Goal: Task Accomplishment & Management: Complete application form

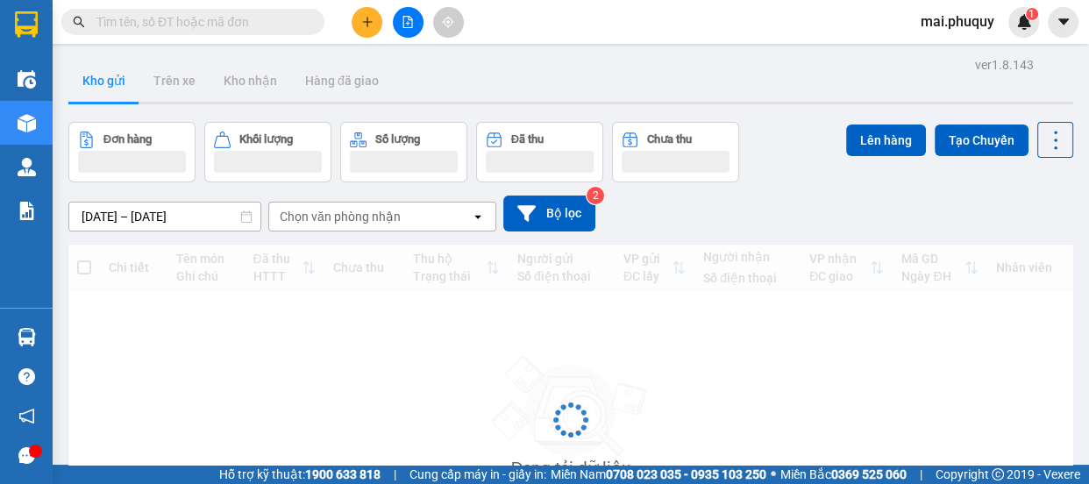
click at [367, 25] on icon "plus" at bounding box center [367, 22] width 1 height 10
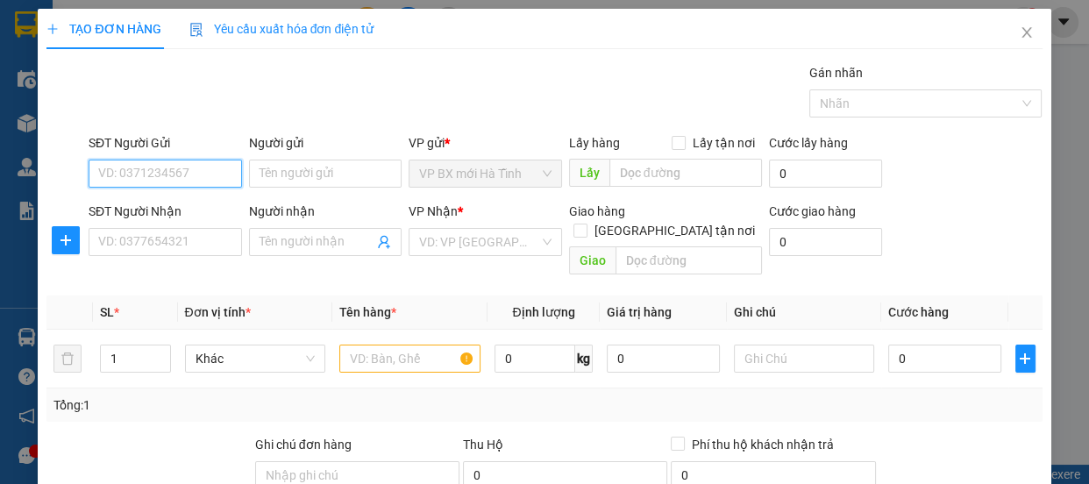
click at [129, 174] on input "SĐT Người Gửi" at bounding box center [165, 174] width 153 height 28
type input "0326626396"
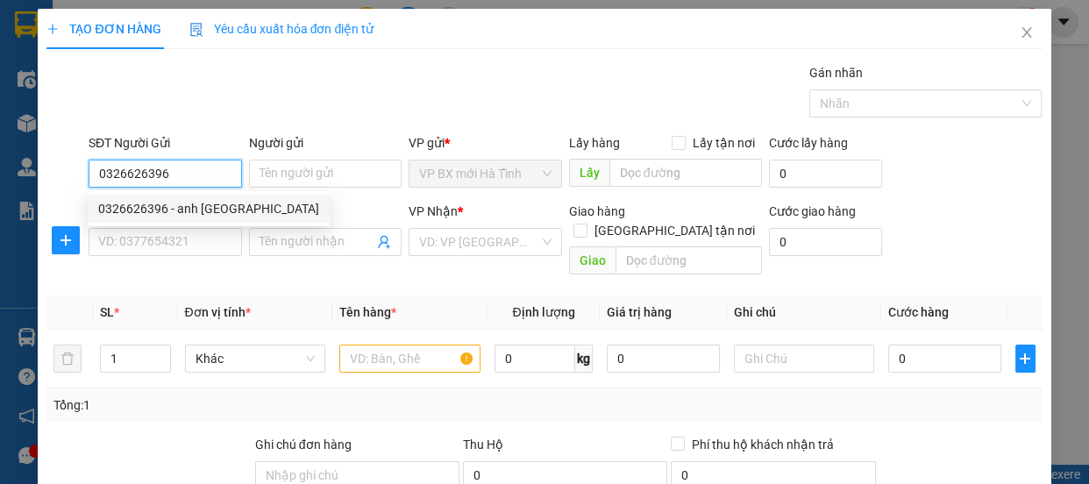
click at [117, 208] on div "0326626396 - anh [GEOGRAPHIC_DATA]" at bounding box center [208, 208] width 221 height 19
type input "anh pháp"
type input "0326626396"
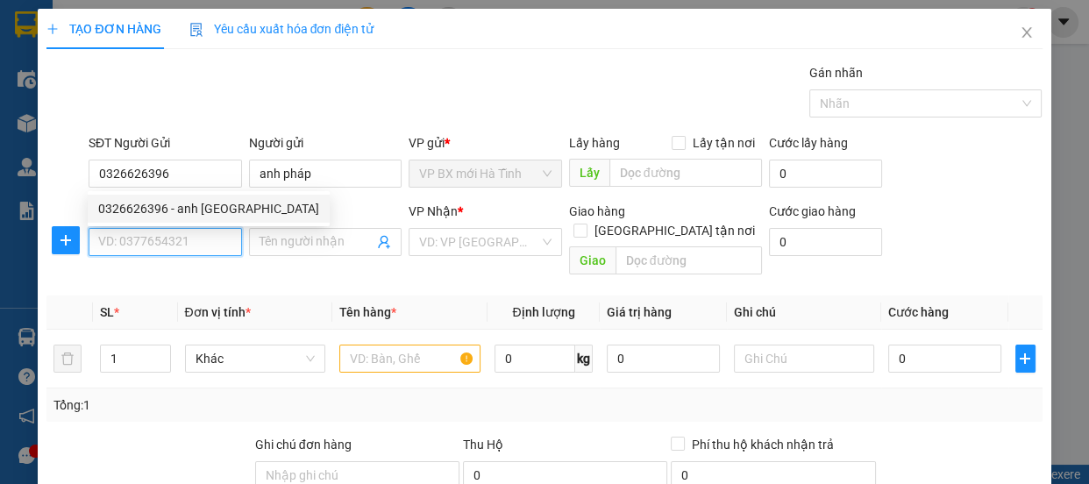
click at [131, 246] on input "SĐT Người Nhận" at bounding box center [165, 242] width 153 height 28
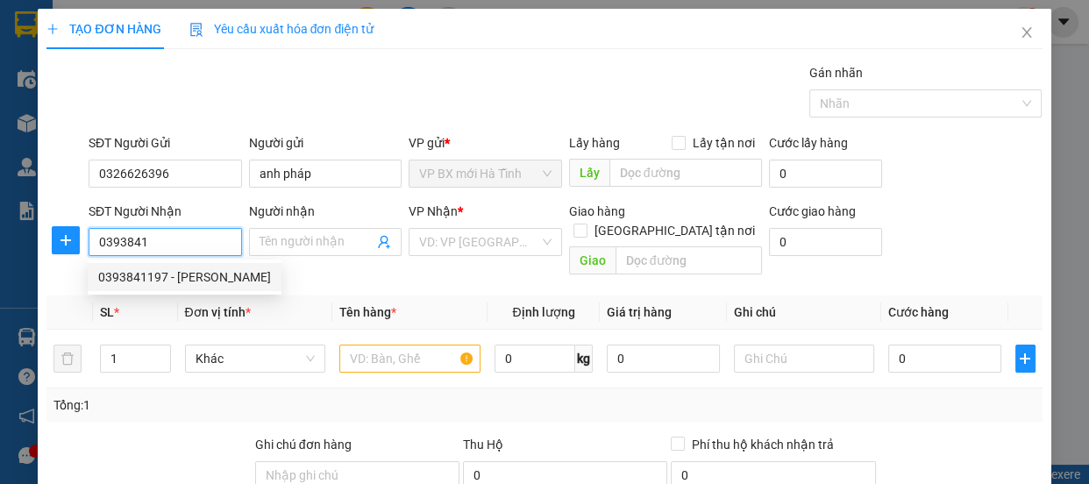
click at [149, 281] on div "0393841197 - [PERSON_NAME]" at bounding box center [184, 276] width 173 height 19
type input "0393841197"
type input "hải hoàng"
type input "[PERSON_NAME]"
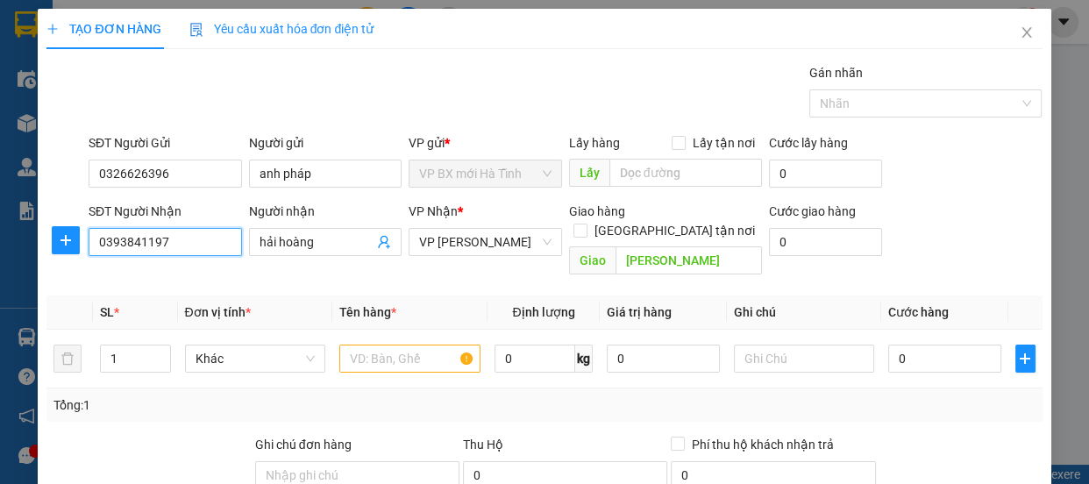
scroll to position [159, 0]
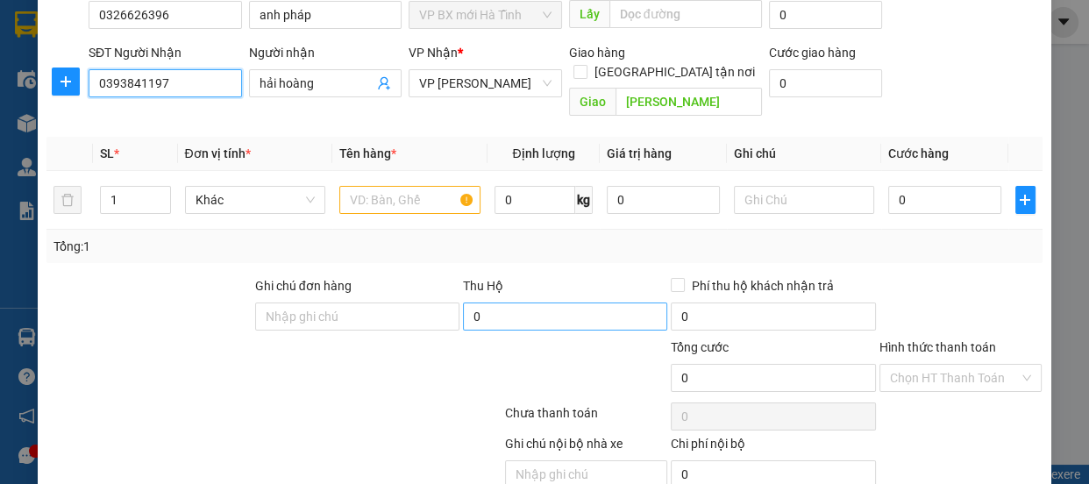
type input "0393841197"
click at [469, 303] on input "0" at bounding box center [565, 317] width 204 height 28
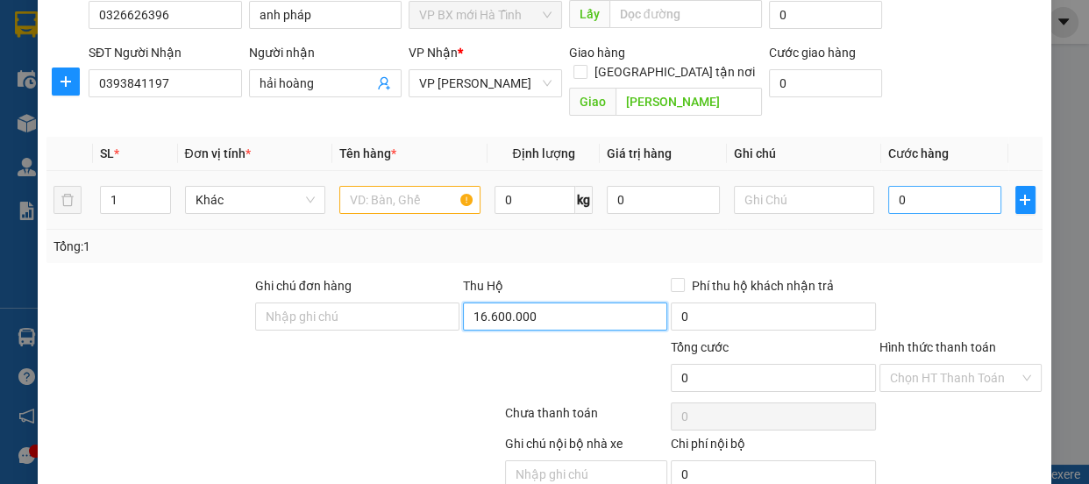
type input "16.600.000"
click at [893, 186] on input "0" at bounding box center [944, 200] width 113 height 28
type input "5"
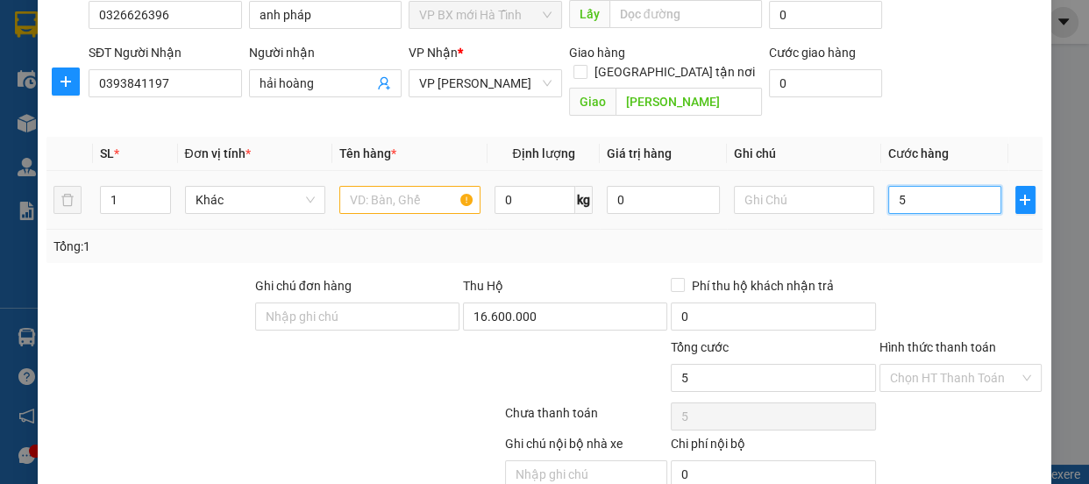
type input "50"
type input "500"
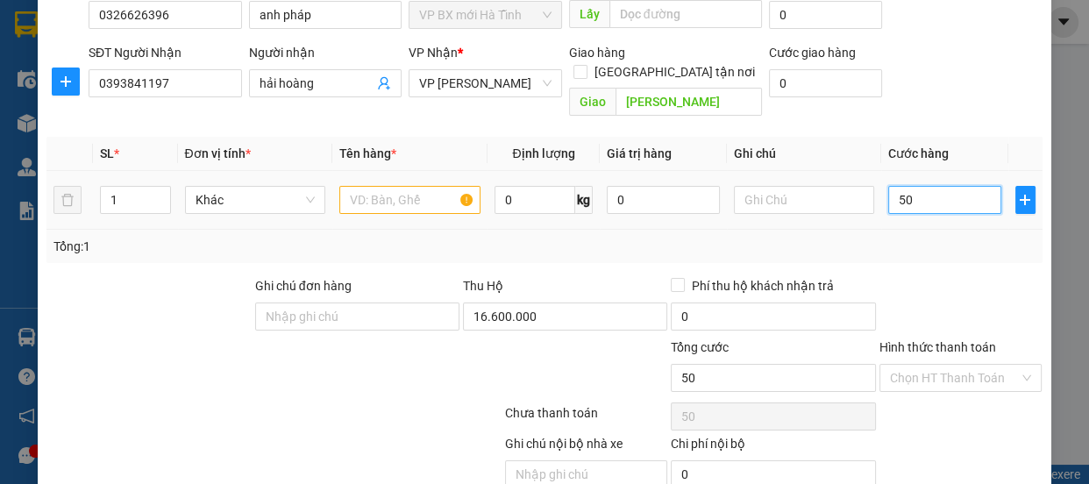
type input "500"
type input "5.000"
type input "50.000"
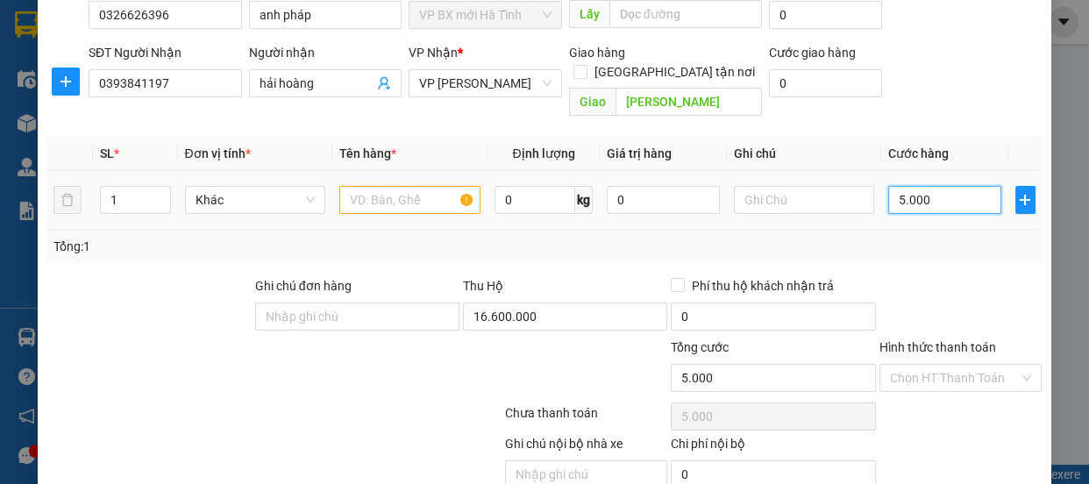
type input "50.000"
type input "500.000"
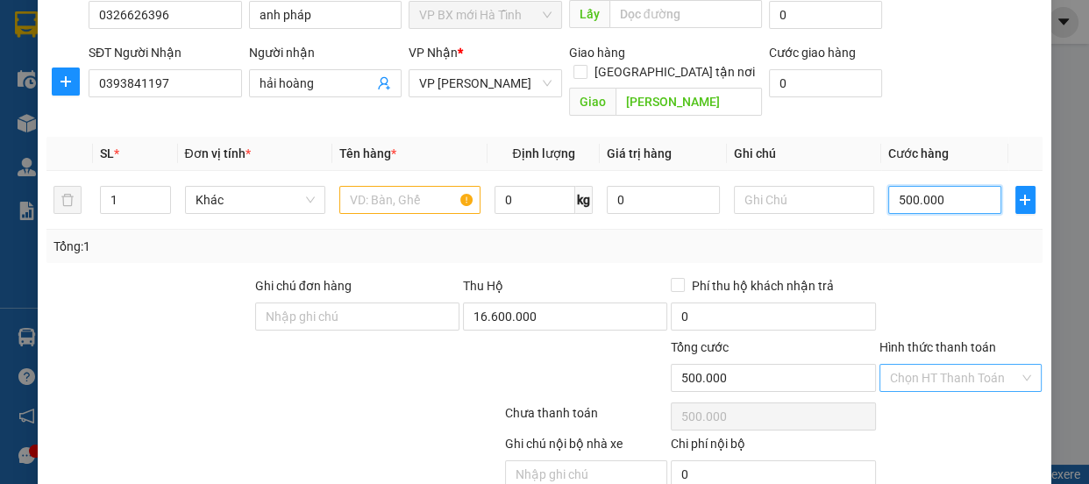
type input "500.000"
click at [951, 365] on input "Hình thức thanh toán" at bounding box center [955, 378] width 130 height 26
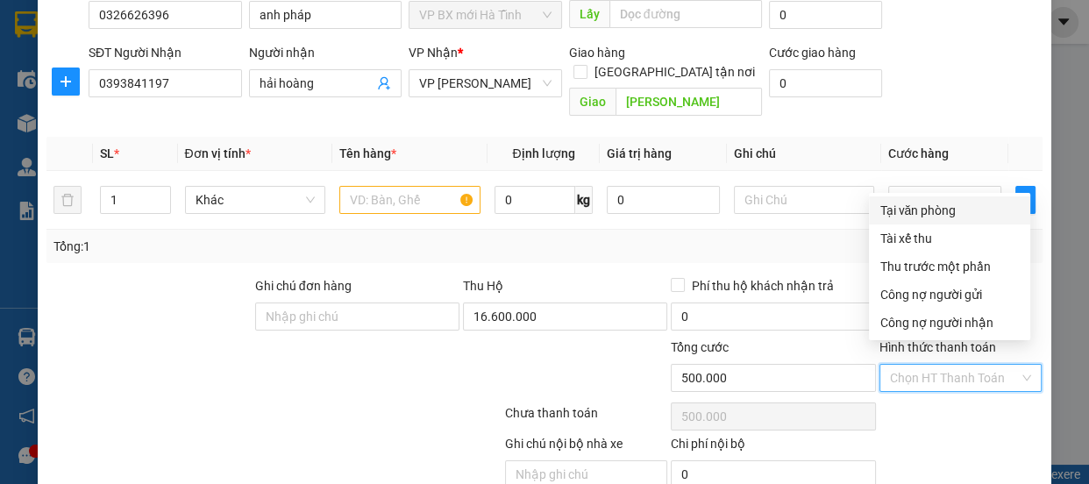
click at [930, 210] on div "Tại văn phòng" at bounding box center [950, 210] width 140 height 19
type input "0"
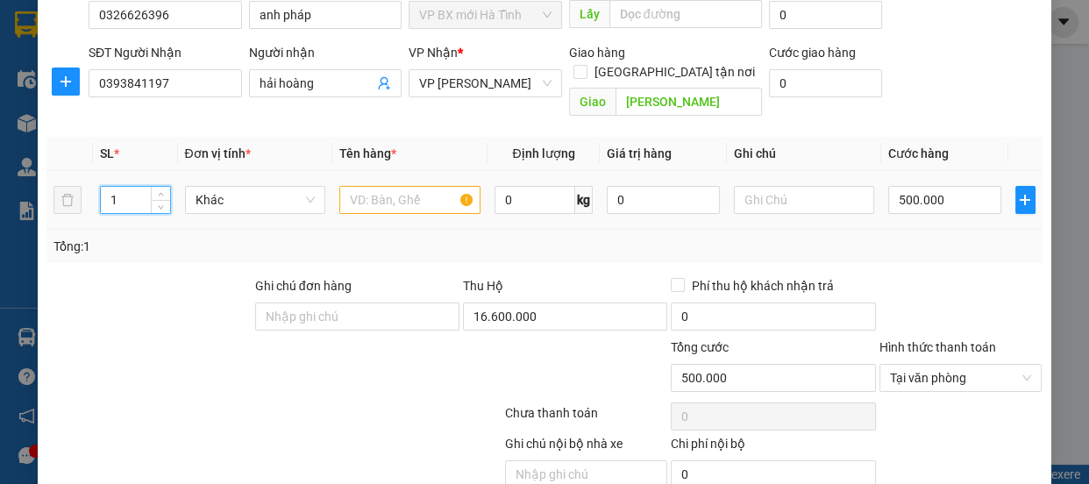
drag, startPoint x: 107, startPoint y: 181, endPoint x: 121, endPoint y: 181, distance: 14.0
click at [121, 187] on input "1" at bounding box center [135, 200] width 68 height 26
type input "20"
click at [339, 186] on input "text" at bounding box center [409, 200] width 141 height 28
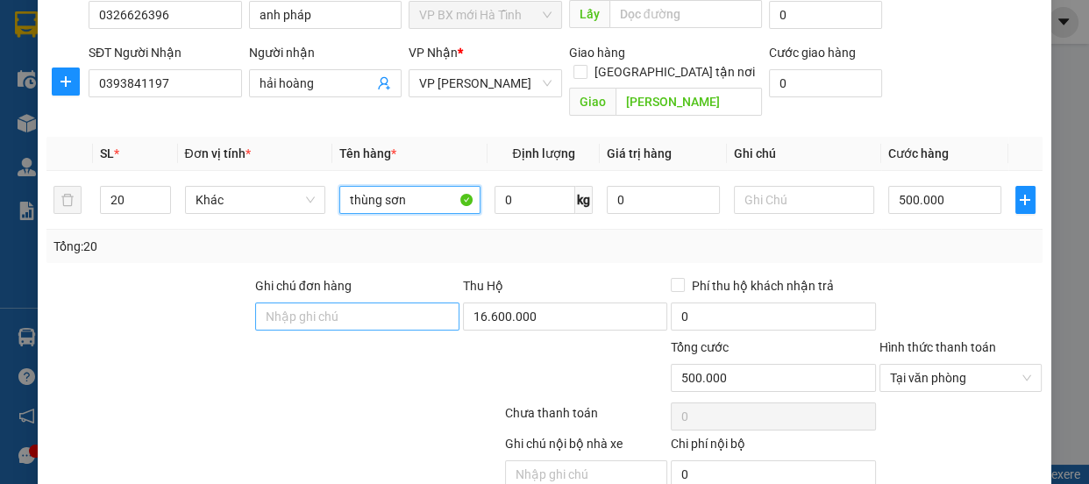
type input "thùng sơn"
click at [298, 303] on input "Ghi chú đơn hàng" at bounding box center [357, 317] width 204 height 28
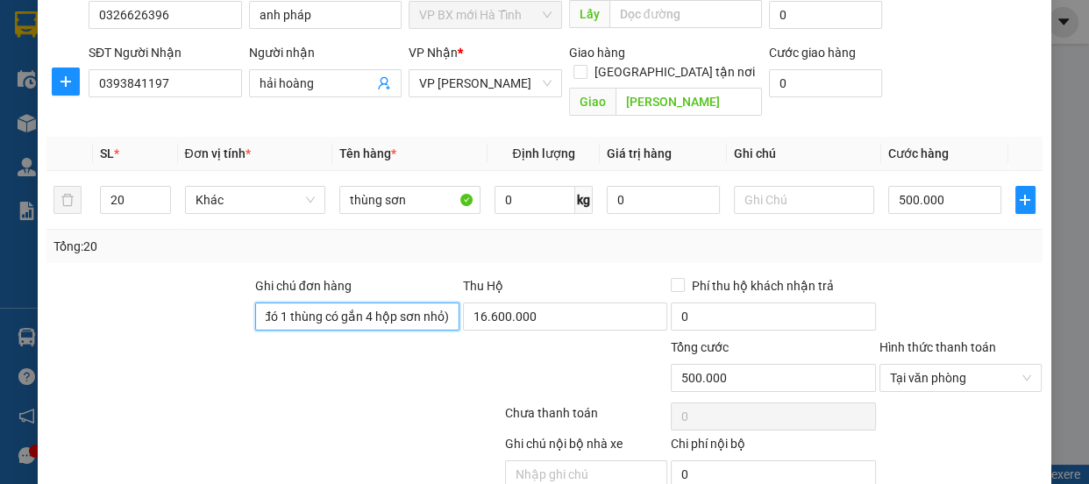
scroll to position [218, 0]
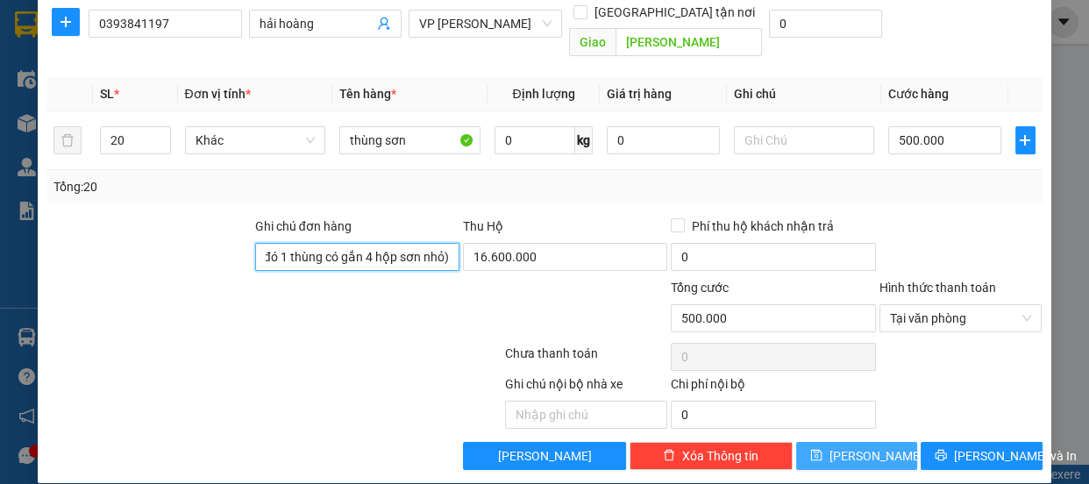
type input "(20 thùng, trong đó 1 thùng có gắn 4 hộp sơn nhỏ)"
click at [823, 449] on icon "save" at bounding box center [816, 455] width 12 height 12
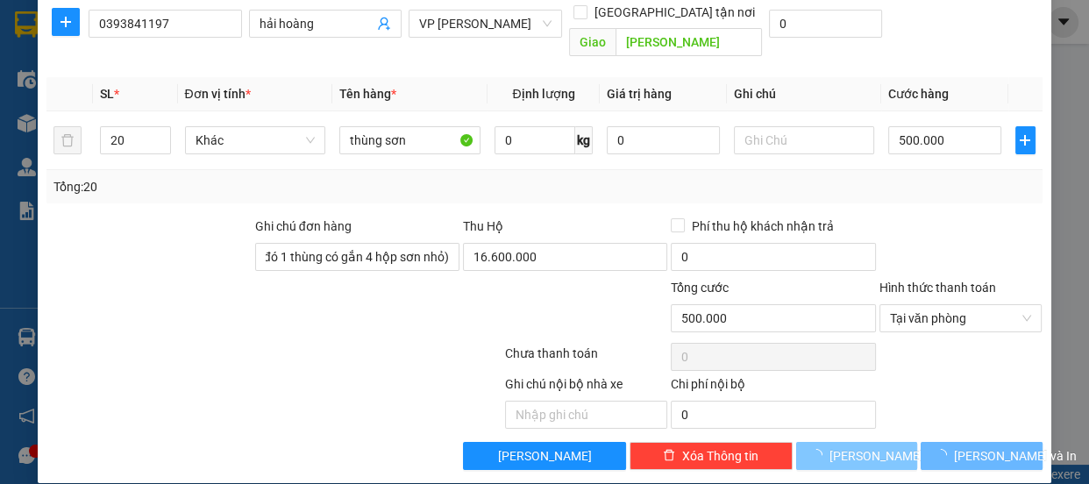
scroll to position [0, 0]
type input "1"
type input "0"
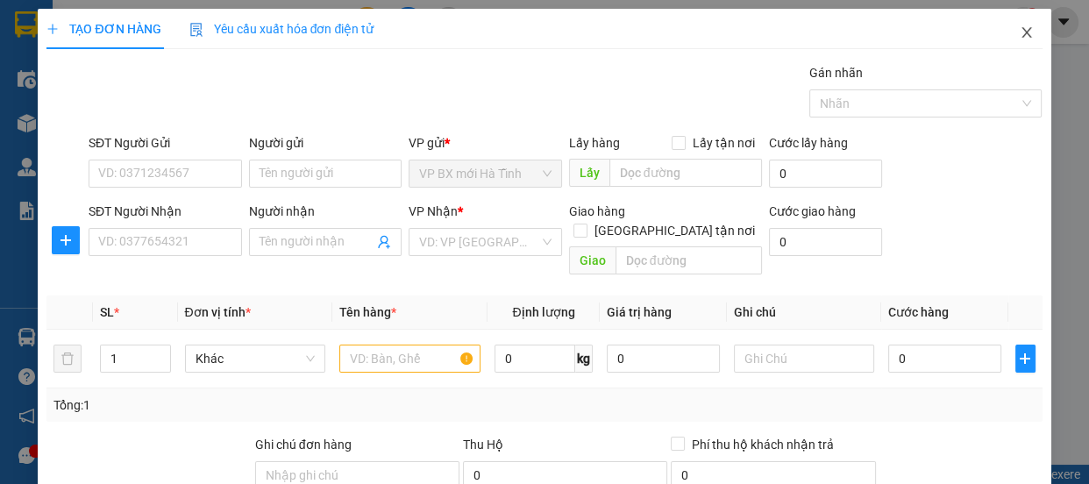
click at [1029, 34] on span "Close" at bounding box center [1026, 33] width 49 height 49
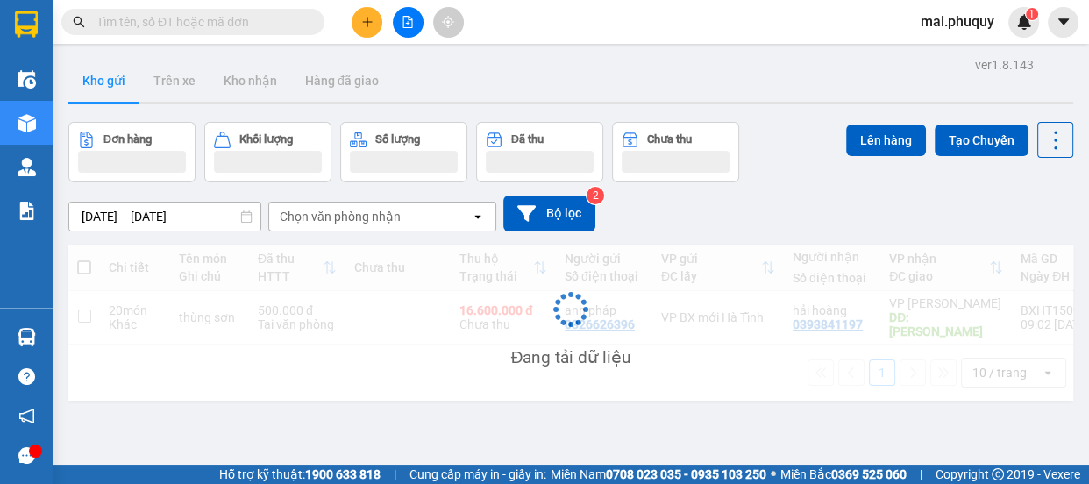
click at [1029, 34] on div "1" at bounding box center [1024, 22] width 31 height 31
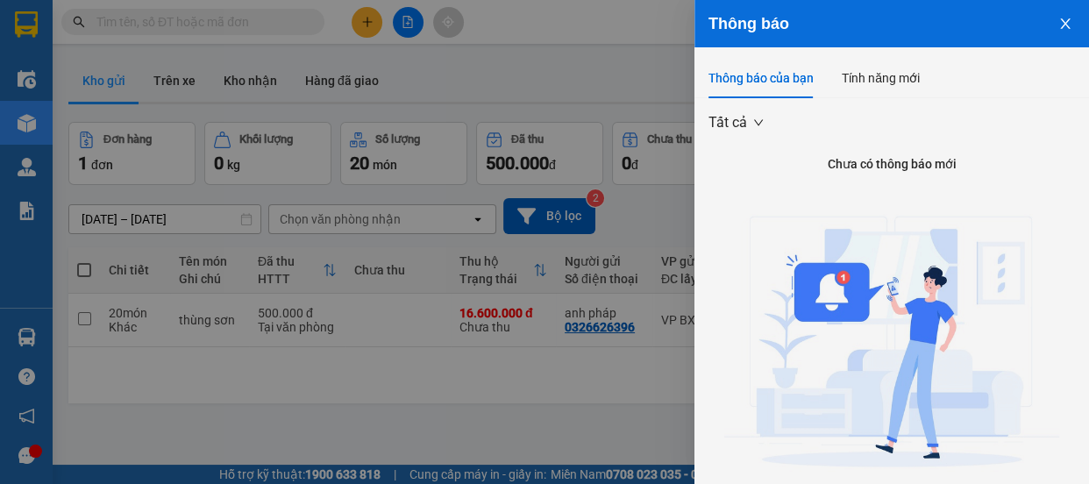
click at [490, 277] on div at bounding box center [544, 242] width 1089 height 484
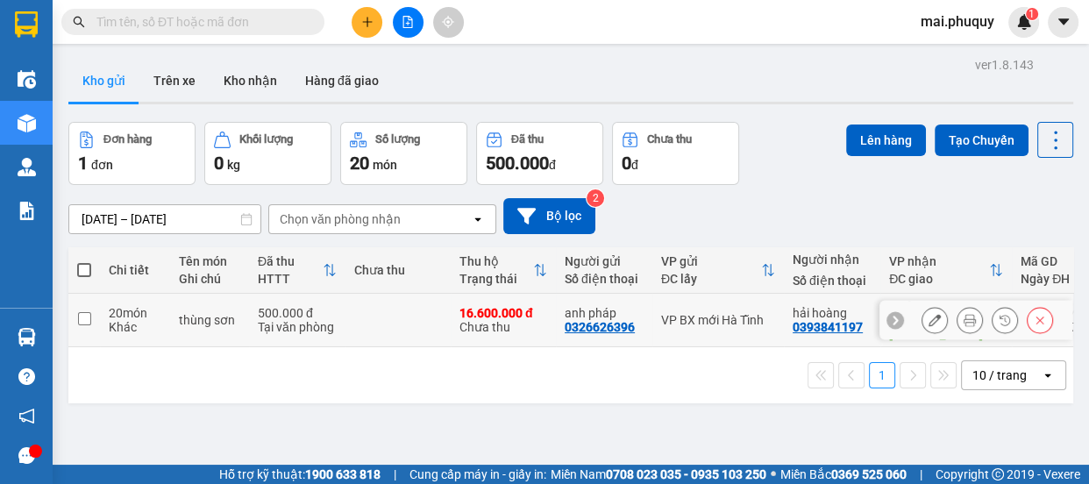
click at [78, 313] on input "checkbox" at bounding box center [84, 318] width 13 height 13
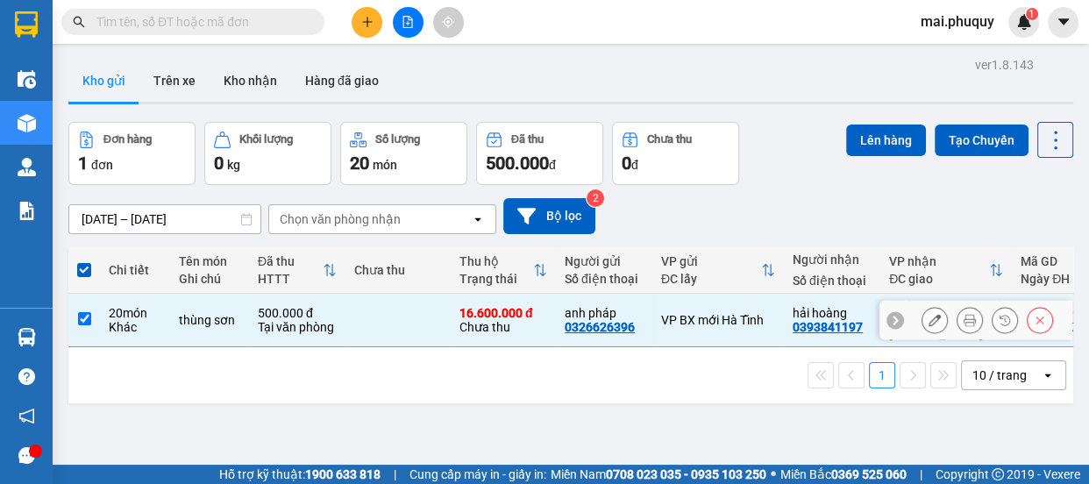
click at [80, 312] on input "checkbox" at bounding box center [84, 318] width 13 height 13
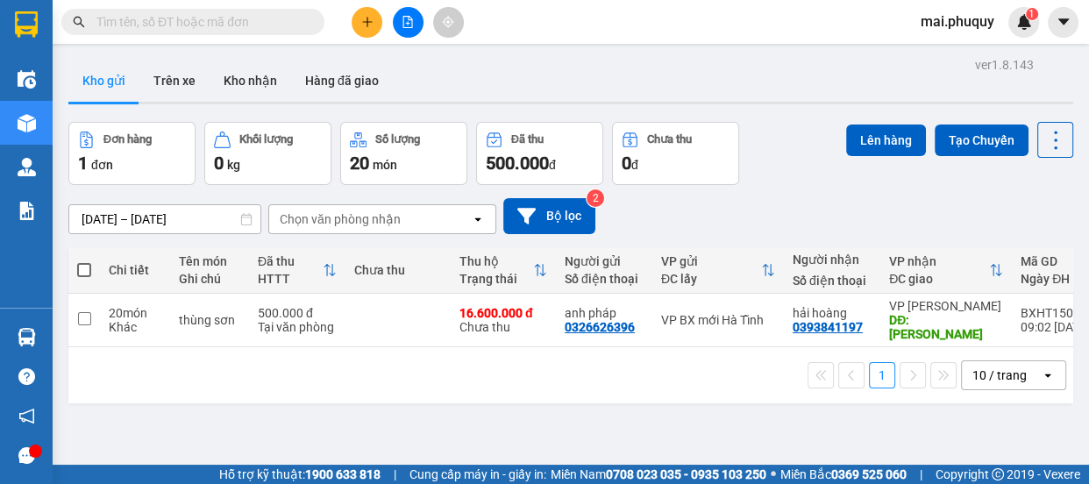
click at [86, 266] on span at bounding box center [84, 270] width 14 height 14
click at [84, 261] on input "checkbox" at bounding box center [84, 261] width 0 height 0
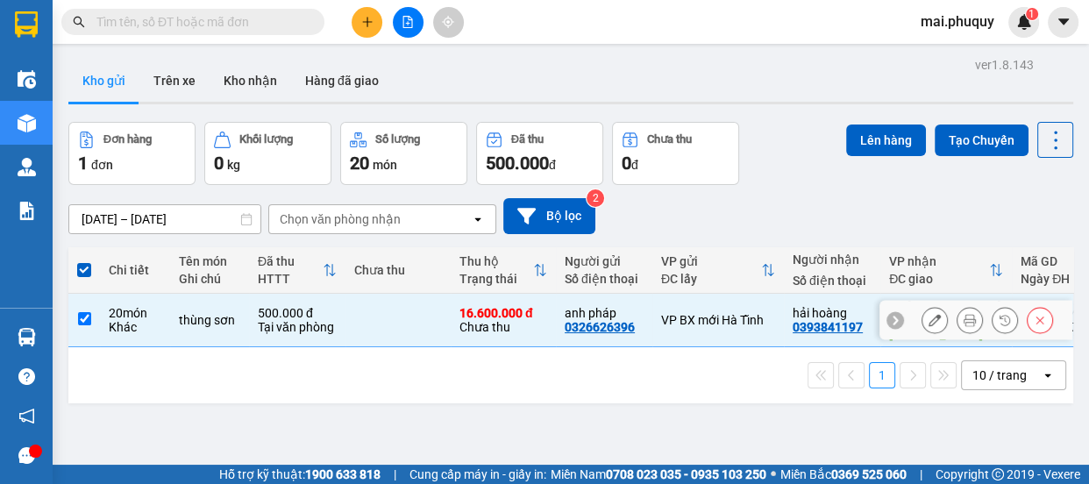
click at [88, 312] on input "checkbox" at bounding box center [84, 318] width 13 height 13
checkbox input "false"
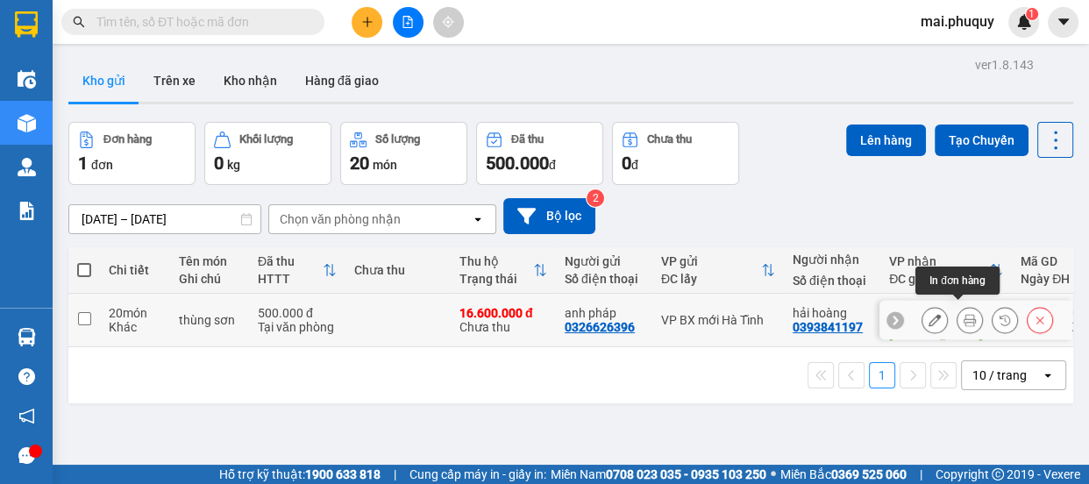
click at [964, 314] on icon at bounding box center [970, 320] width 12 height 12
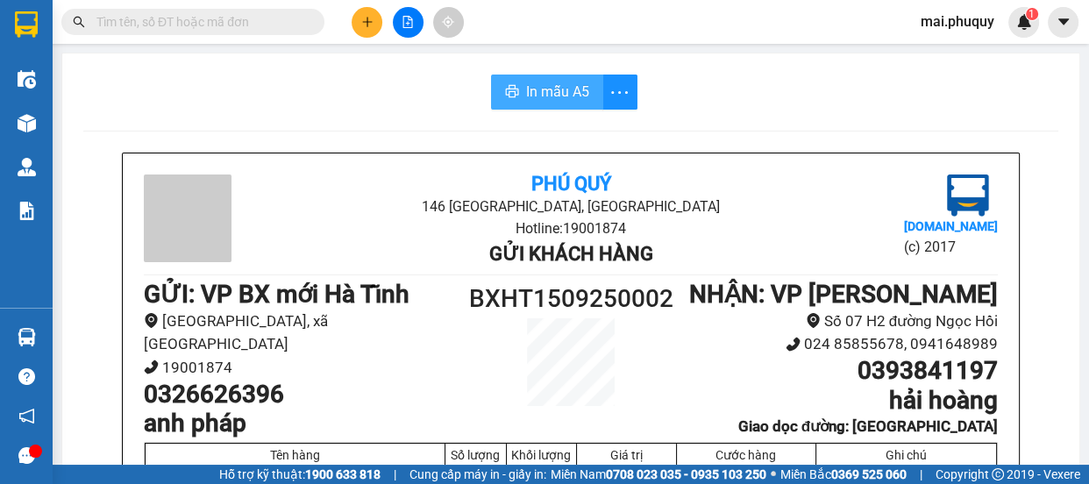
click at [546, 82] on span "In mẫu A5" at bounding box center [557, 92] width 63 height 22
click at [541, 96] on span "In mẫu A5" at bounding box center [557, 92] width 63 height 22
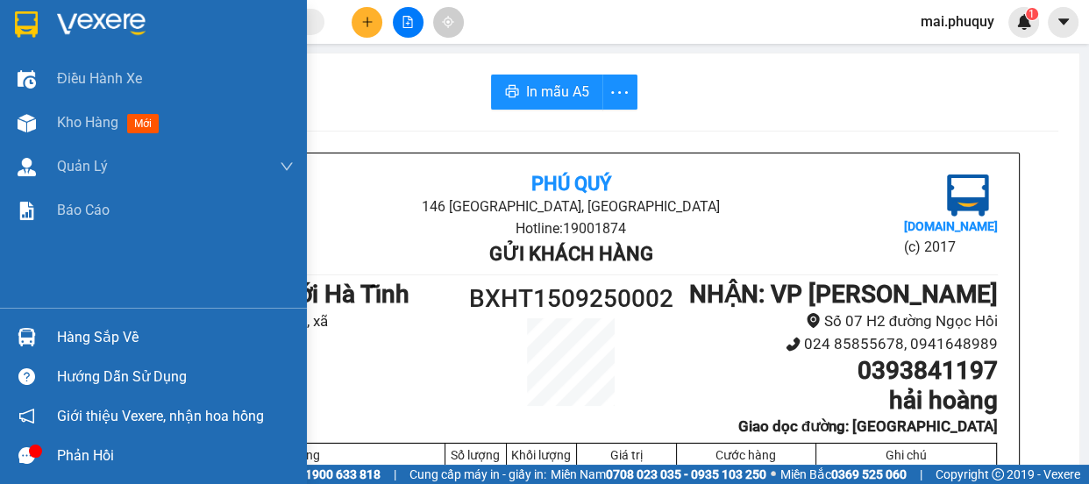
click at [36, 18] on img at bounding box center [26, 24] width 23 height 26
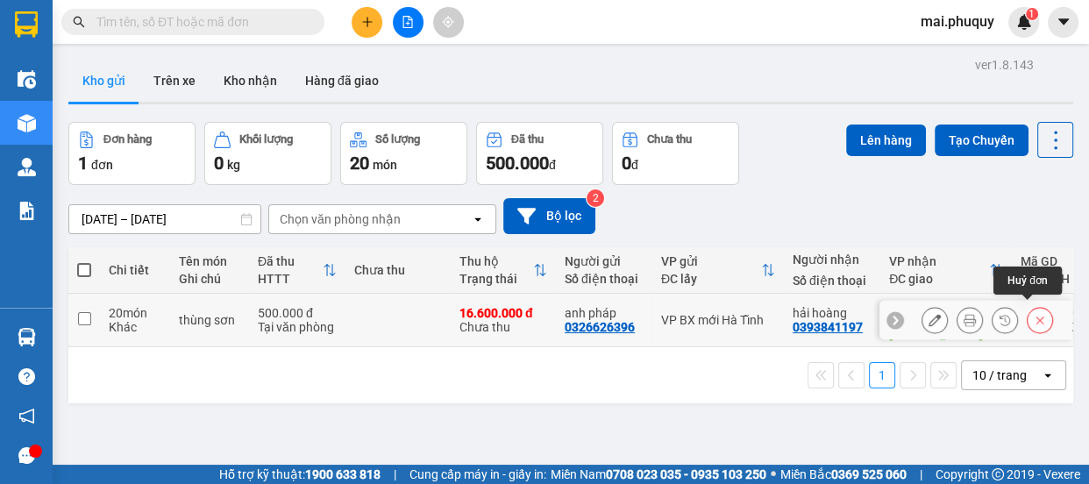
click at [1032, 305] on button at bounding box center [1040, 320] width 25 height 31
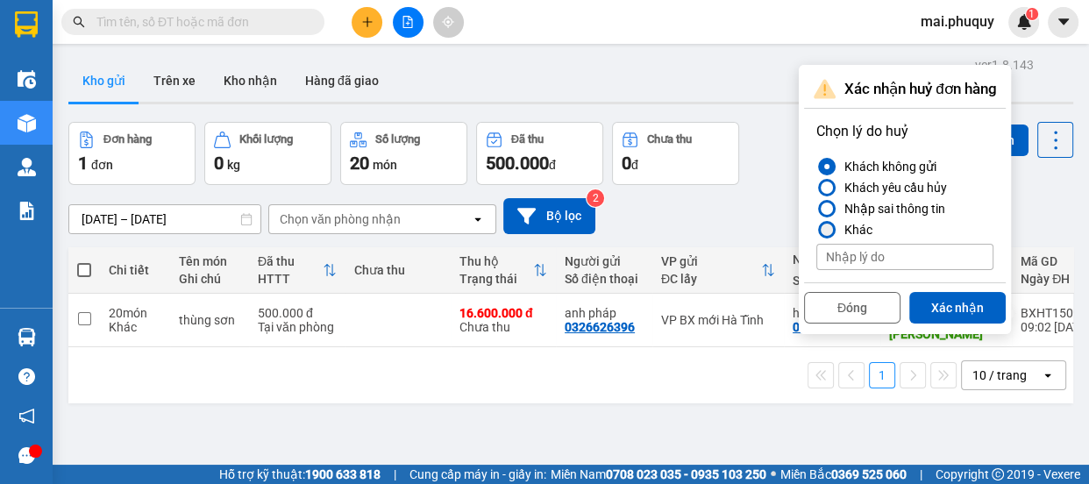
click at [841, 222] on div "Khác" at bounding box center [855, 229] width 35 height 21
click at [816, 230] on input "Khác" at bounding box center [816, 230] width 0 height 0
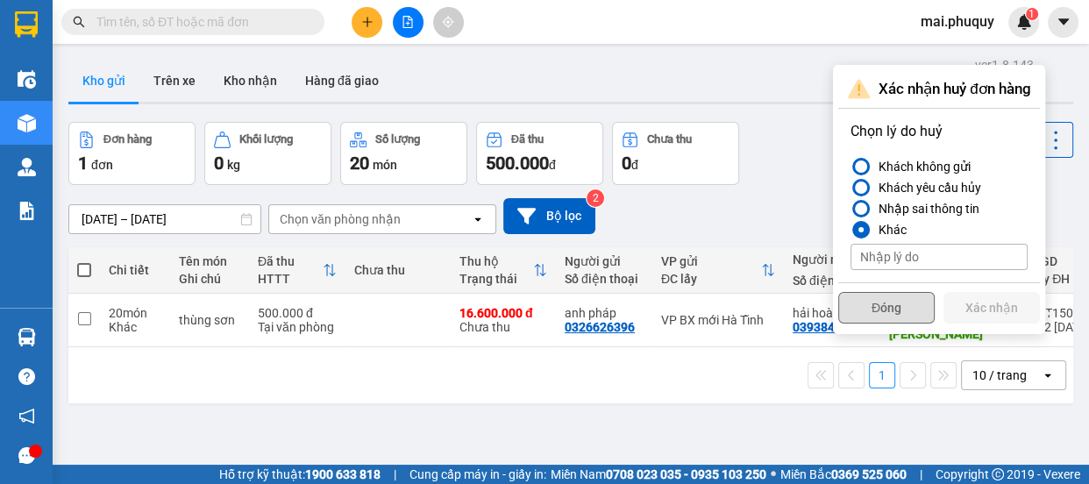
click at [920, 304] on button "Đóng" at bounding box center [886, 308] width 96 height 32
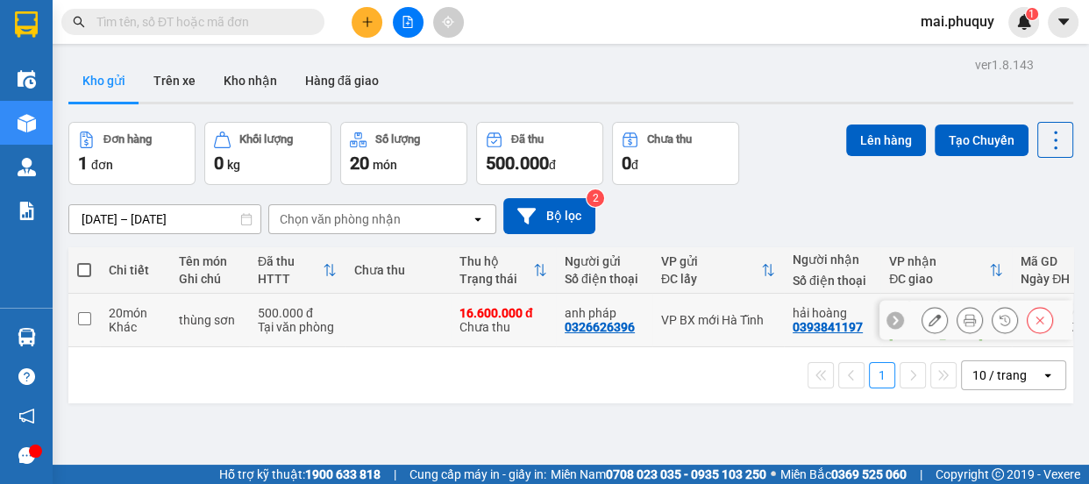
click at [1034, 314] on icon at bounding box center [1040, 320] width 12 height 12
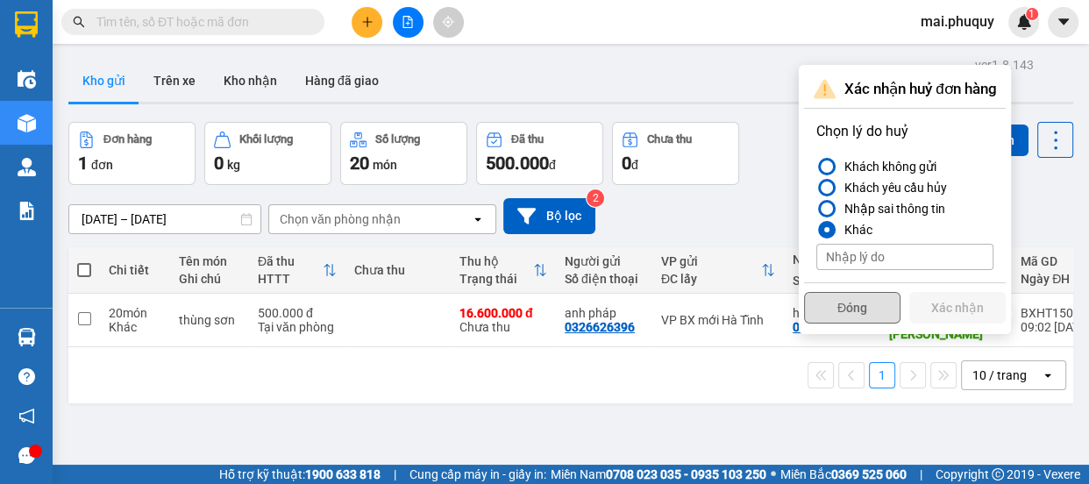
click at [858, 303] on button "Đóng" at bounding box center [852, 308] width 96 height 32
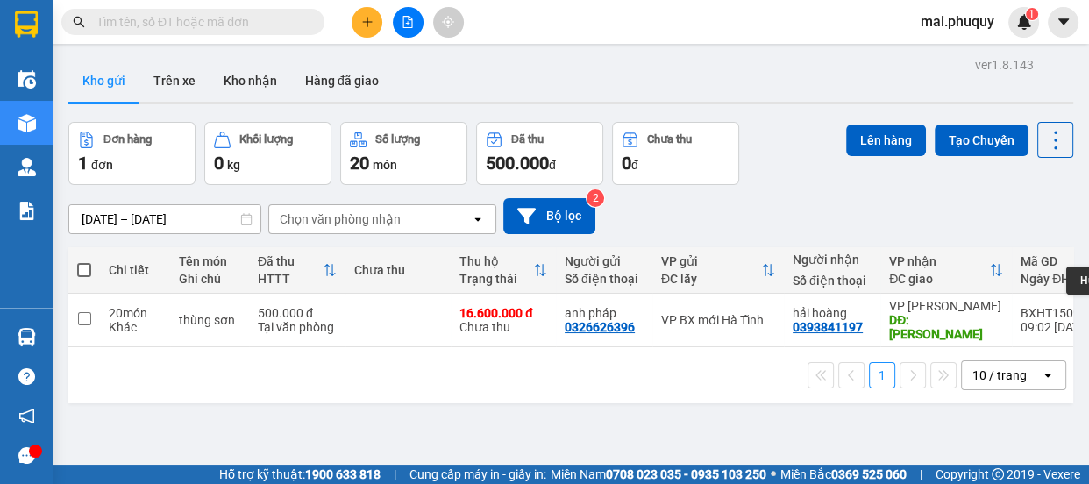
scroll to position [80, 0]
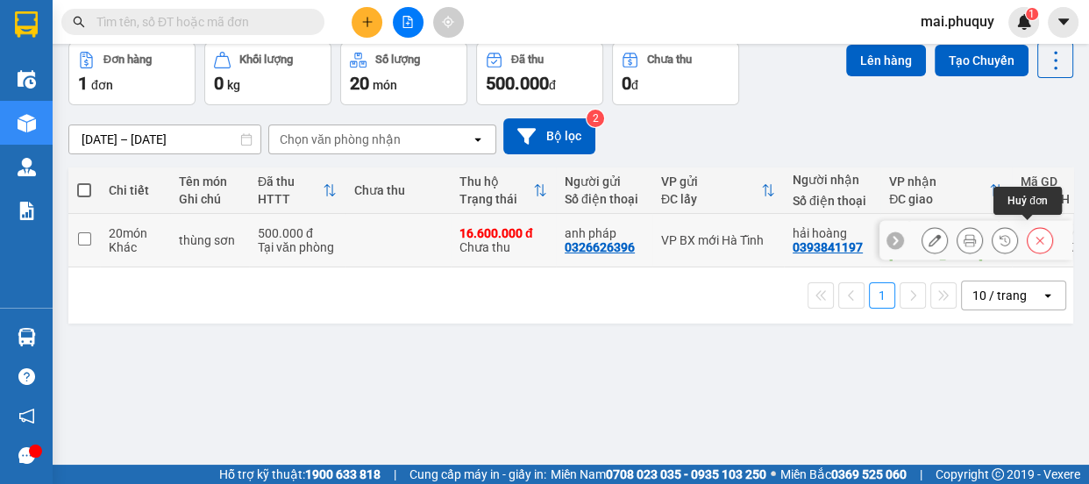
click at [1034, 236] on icon at bounding box center [1040, 240] width 12 height 12
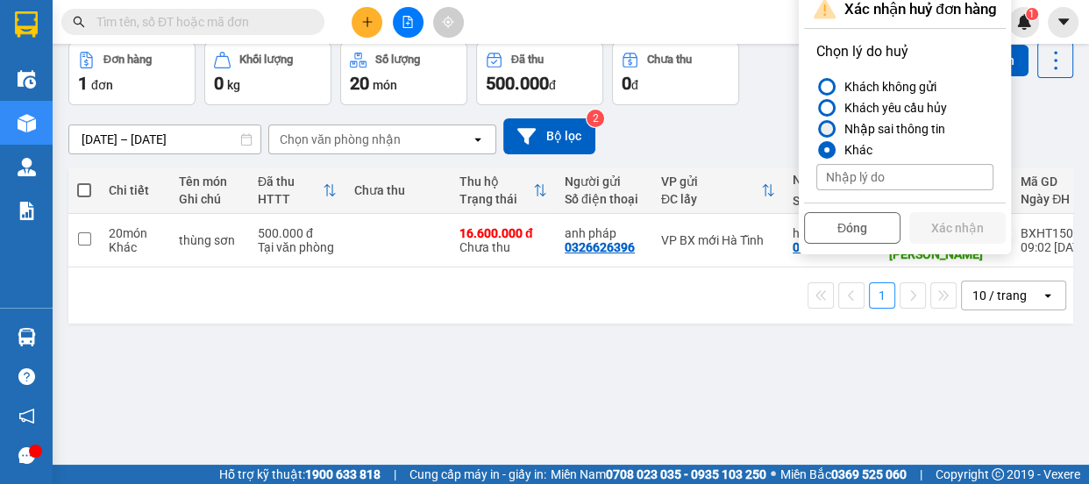
click at [842, 131] on div "Nhập sai thông tin" at bounding box center [892, 128] width 108 height 21
click at [816, 129] on input "Nhập sai thông tin" at bounding box center [816, 129] width 0 height 0
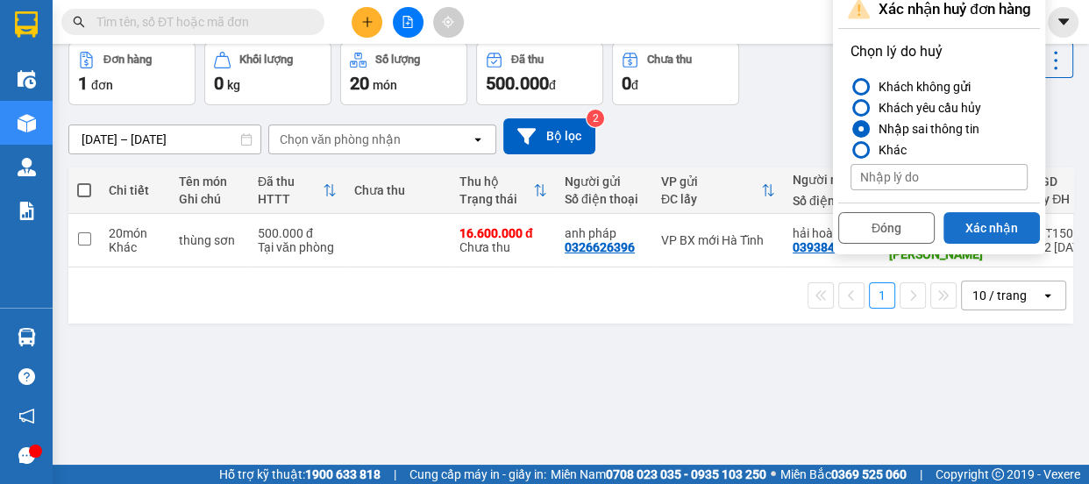
click at [989, 227] on button "Xác nhận" at bounding box center [992, 228] width 96 height 32
